Goal: Participate in discussion: Engage in conversation with other users on a specific topic

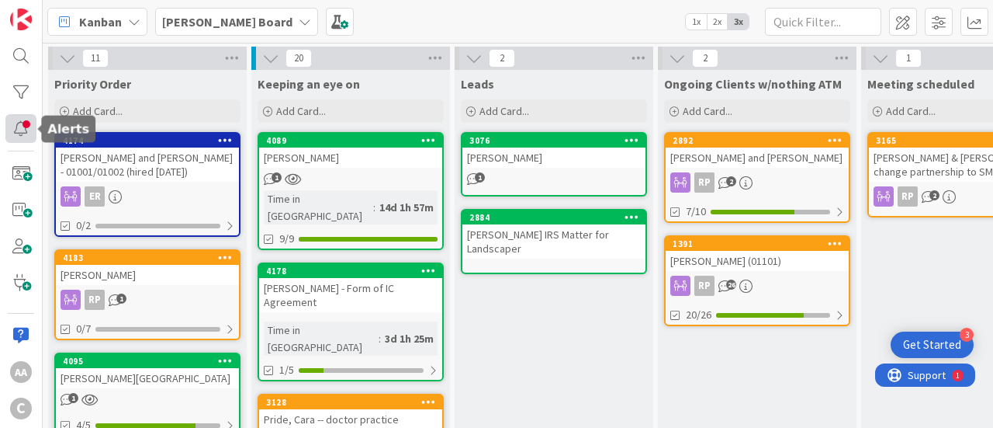
click at [25, 129] on div at bounding box center [20, 128] width 31 height 29
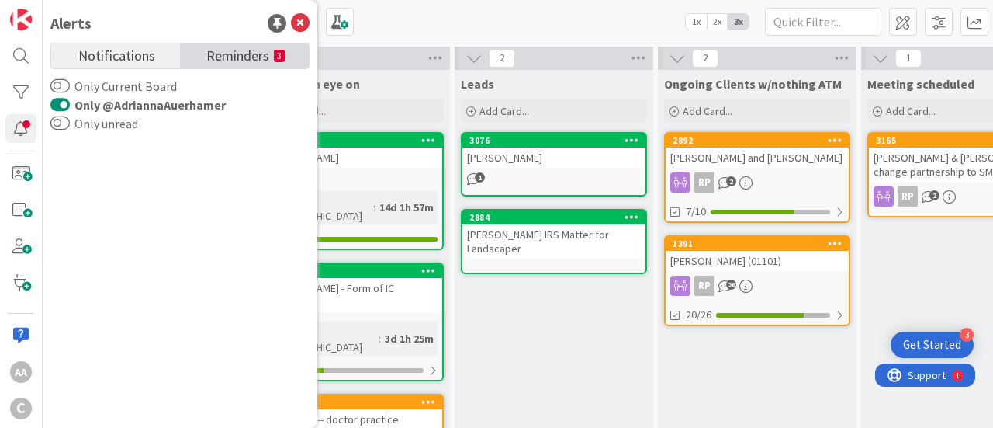
click at [264, 61] on span "Reminders" at bounding box center [237, 54] width 63 height 22
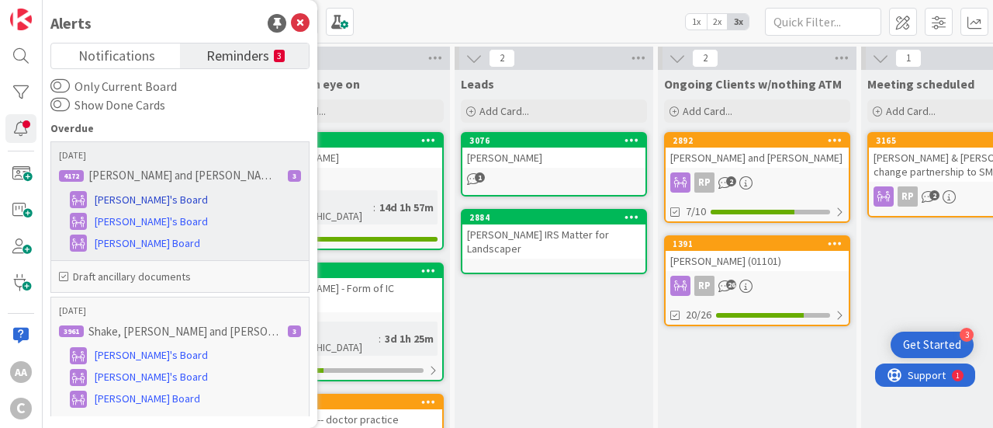
click at [133, 200] on span "[PERSON_NAME]'s Board" at bounding box center [151, 200] width 113 height 16
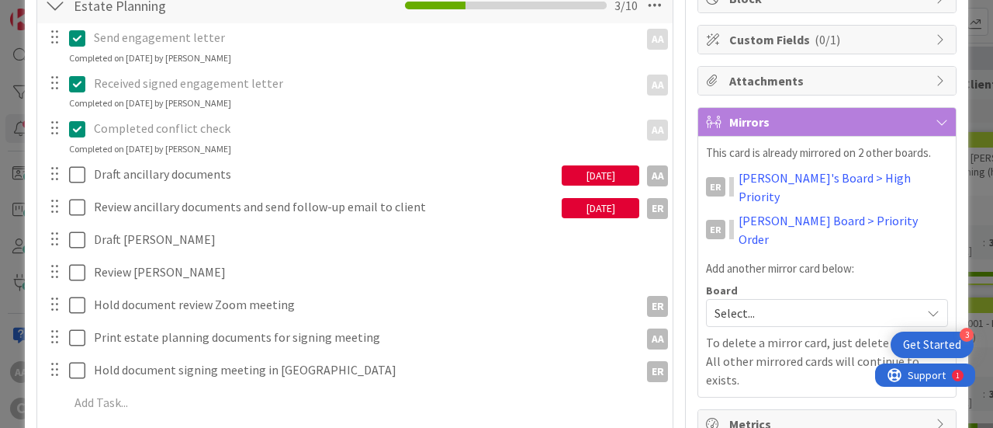
scroll to position [320, 0]
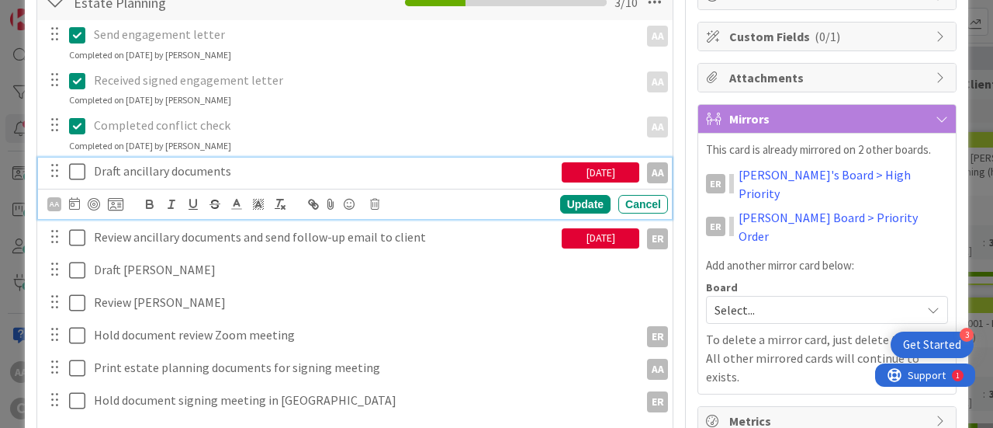
click at [76, 170] on icon at bounding box center [77, 171] width 16 height 19
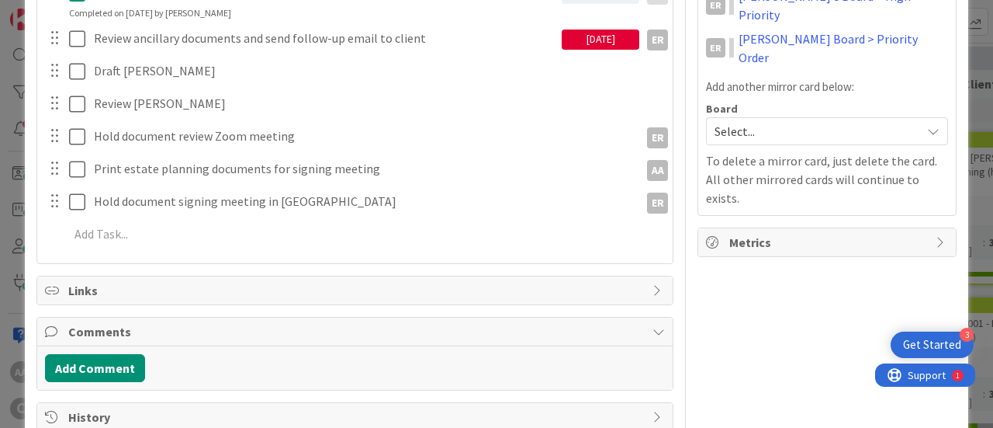
scroll to position [509, 0]
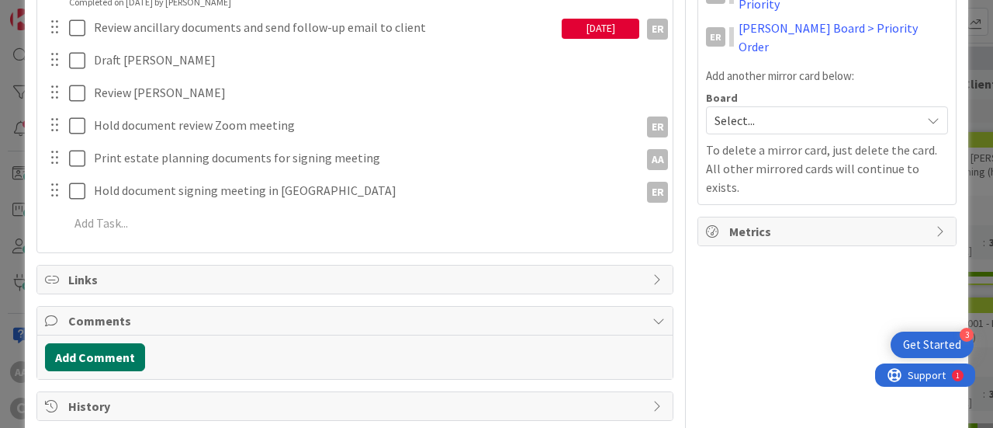
click at [123, 352] on button "Add Comment" at bounding box center [95, 357] width 100 height 28
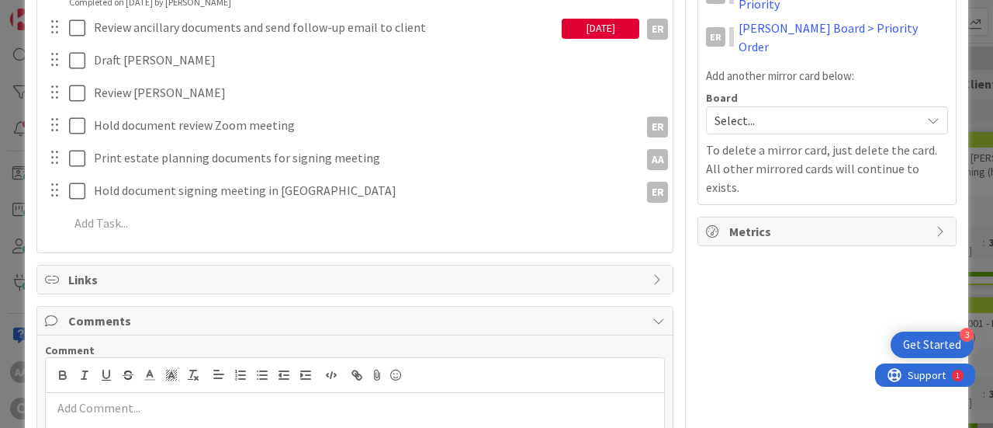
scroll to position [681, 0]
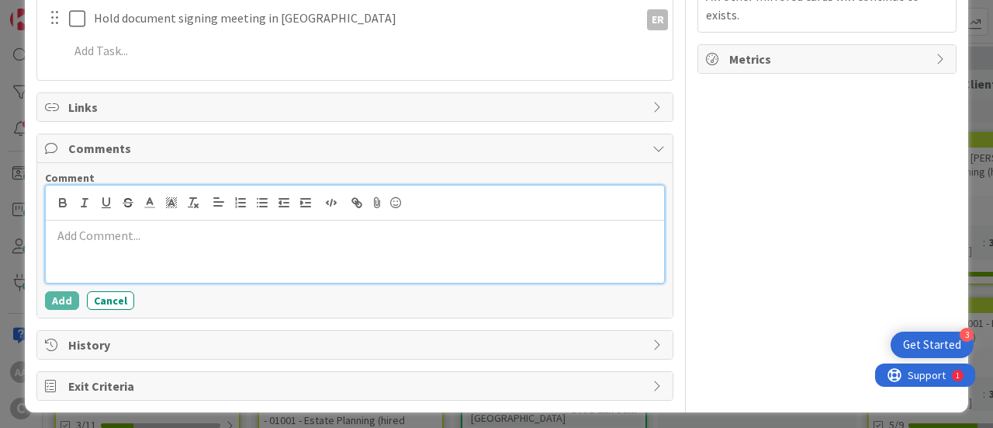
click at [124, 240] on div at bounding box center [355, 251] width 619 height 62
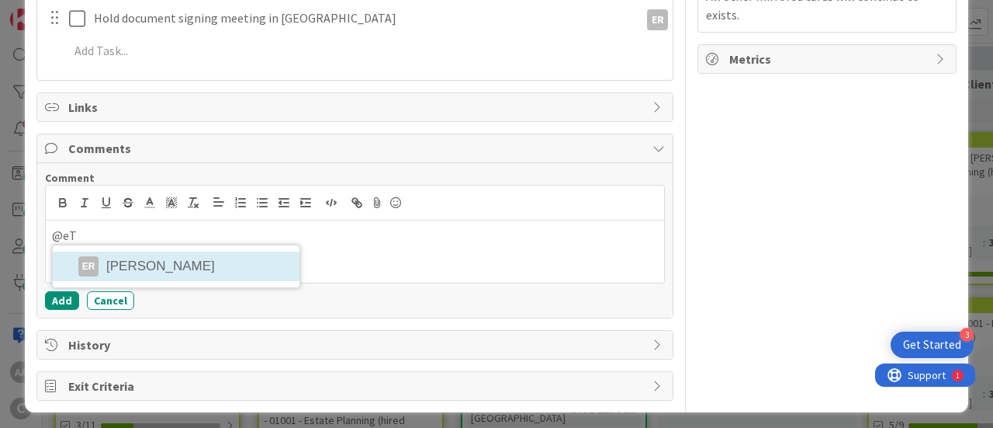
click at [139, 260] on li "ER [PERSON_NAME]" at bounding box center [176, 265] width 247 height 29
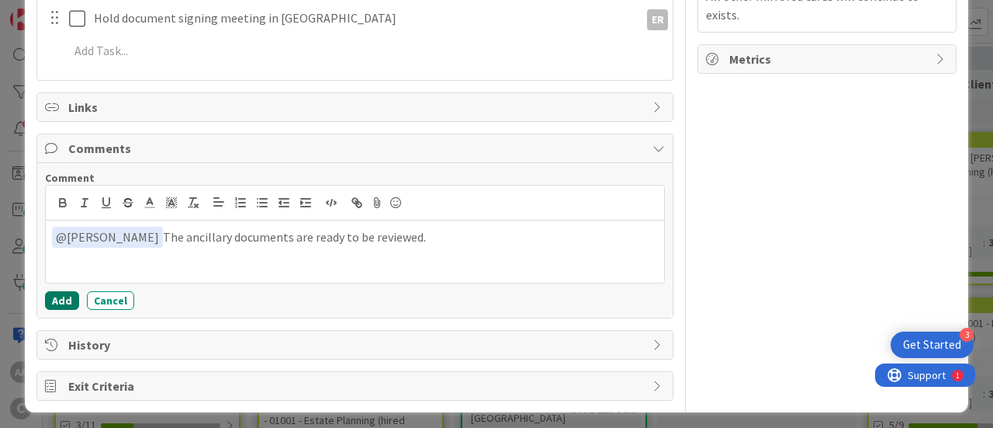
click at [56, 300] on button "Add" at bounding box center [62, 300] width 34 height 19
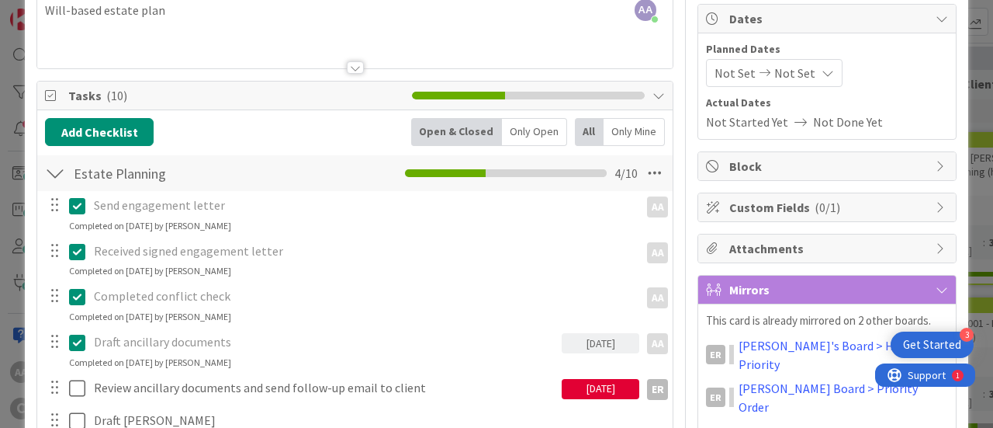
scroll to position [0, 0]
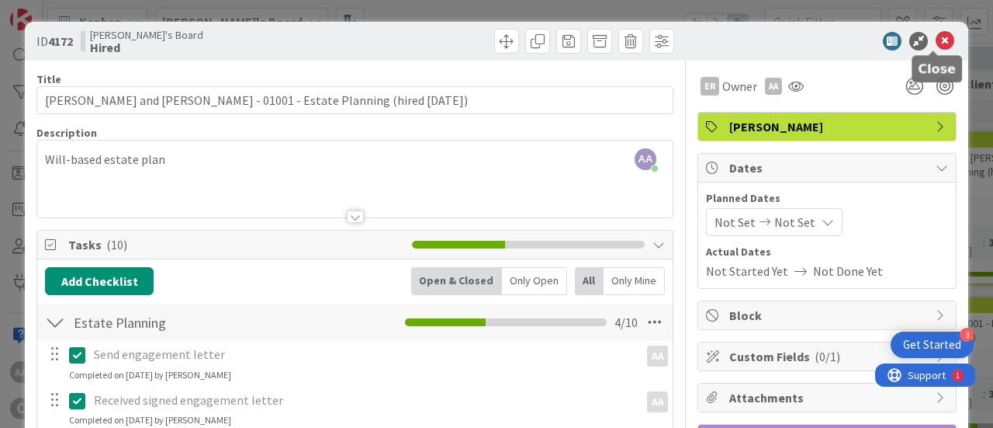
click at [936, 41] on icon at bounding box center [945, 41] width 19 height 19
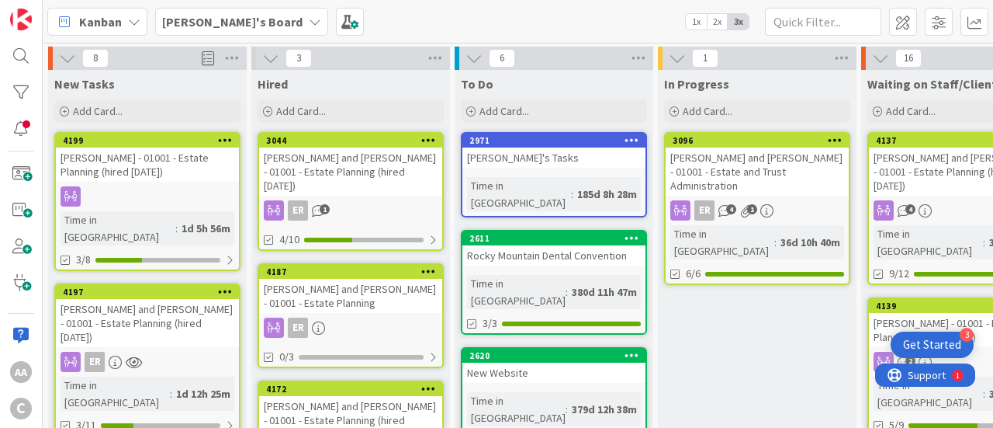
scroll to position [0, 573]
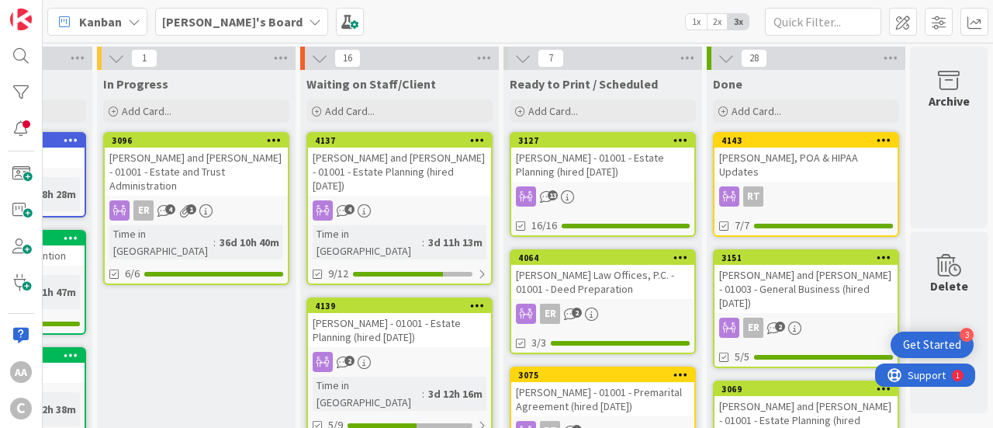
click at [577, 165] on div "[PERSON_NAME] - 01001 - Estate Planning (hired [DATE])" at bounding box center [602, 164] width 183 height 34
